Goal: Browse casually

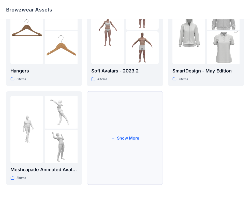
scroll to position [131, 0]
click at [105, 173] on button "Show More" at bounding box center [125, 137] width 76 height 93
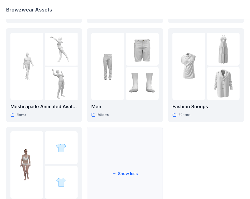
scroll to position [208, 0]
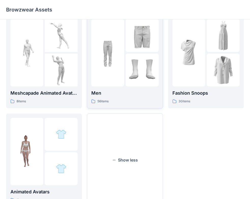
click at [115, 99] on div "56 items" at bounding box center [124, 101] width 67 height 5
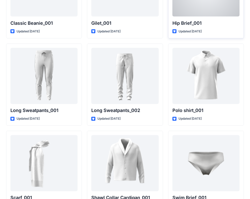
scroll to position [1046, 0]
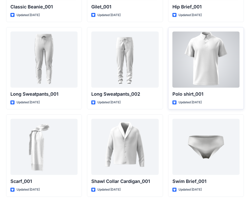
click at [212, 73] on div at bounding box center [206, 60] width 67 height 56
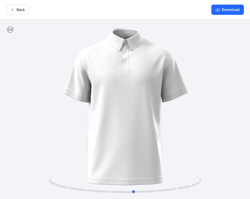
drag, startPoint x: 160, startPoint y: 87, endPoint x: 17, endPoint y: 87, distance: 142.7
click at [17, 87] on div at bounding box center [125, 109] width 250 height 180
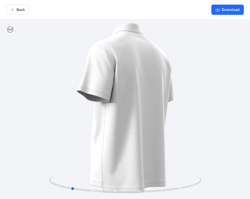
drag, startPoint x: 88, startPoint y: 109, endPoint x: 172, endPoint y: 120, distance: 84.6
click at [169, 119] on div at bounding box center [125, 109] width 250 height 180
